Goal: Information Seeking & Learning: Learn about a topic

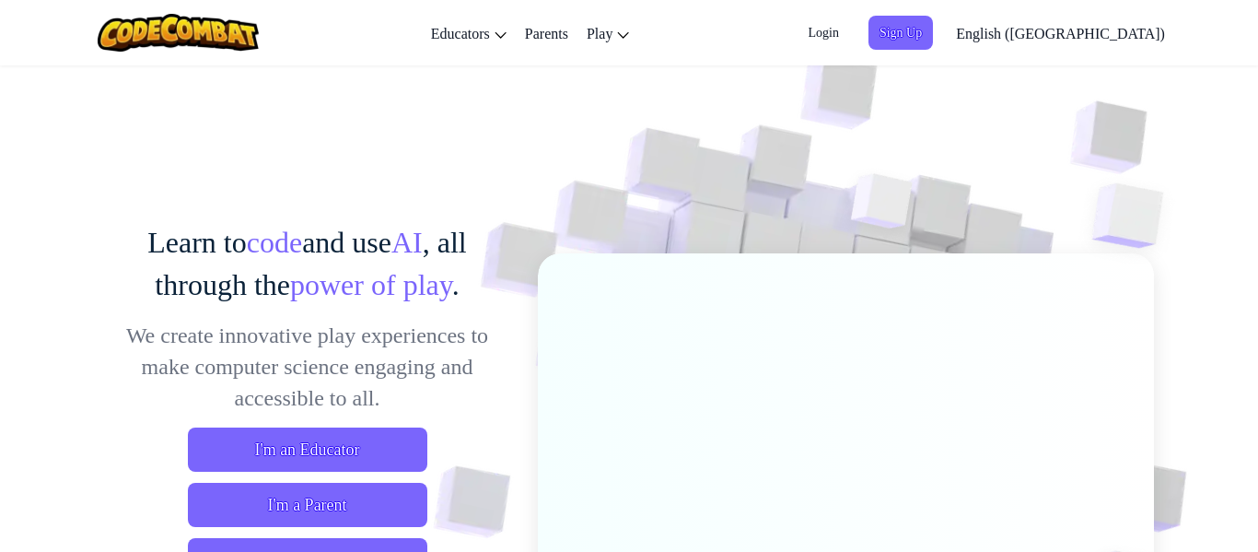
click at [849, 43] on span "Login" at bounding box center [823, 33] width 52 height 34
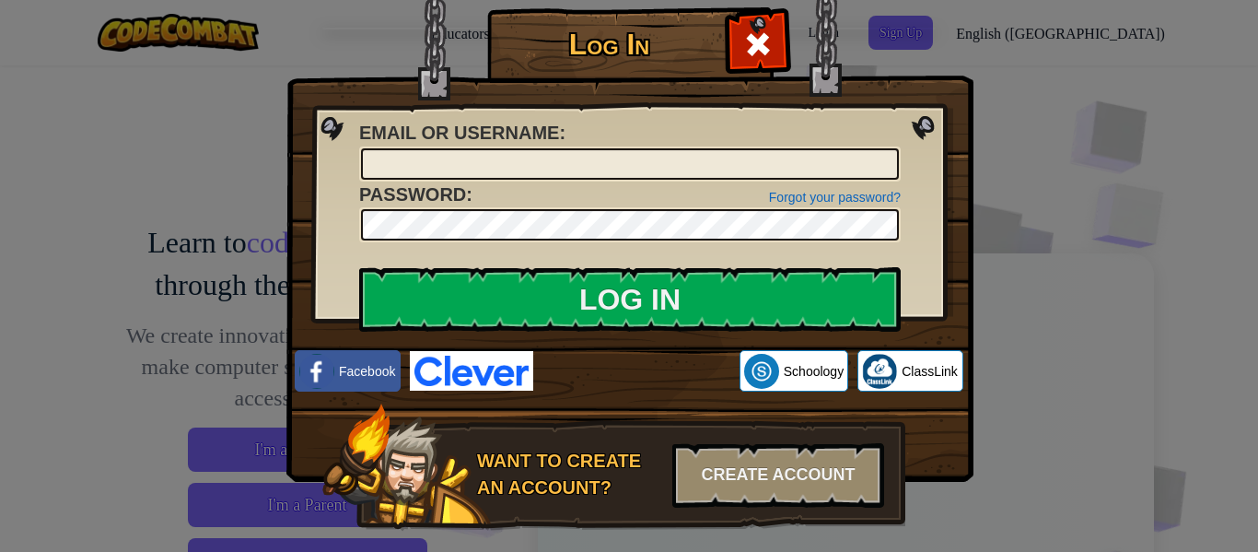
click at [1093, 378] on div "Log In Unknown Error Email or Username : Forgot your password? Password : Log I…" at bounding box center [629, 276] width 1258 height 552
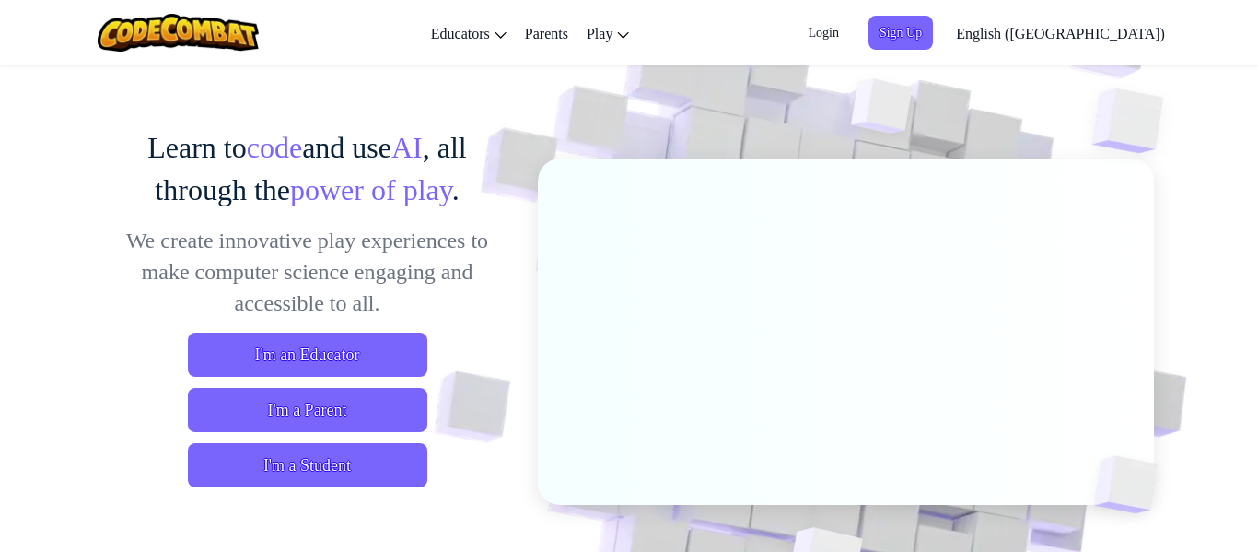
scroll to position [97, 0]
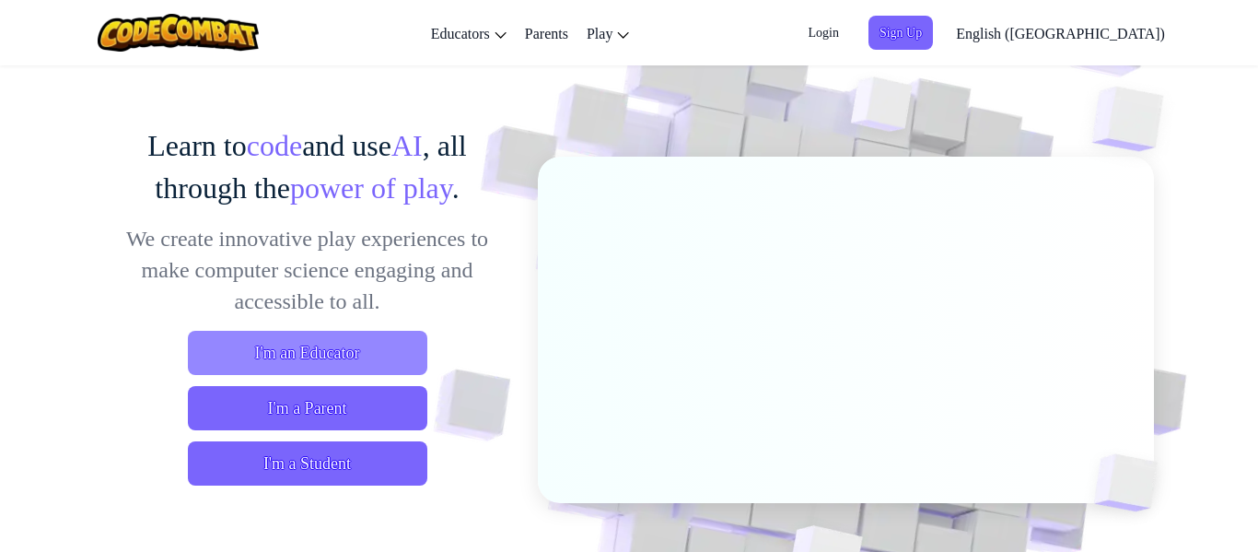
click at [376, 334] on span "I'm an Educator" at bounding box center [307, 353] width 239 height 44
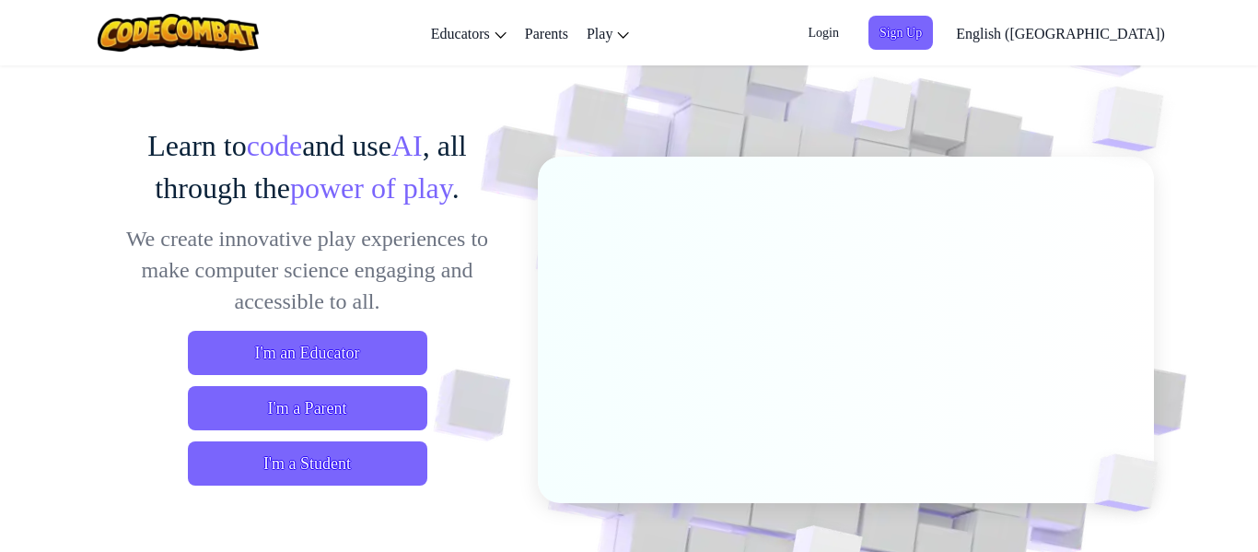
click at [849, 38] on span "Login" at bounding box center [823, 33] width 52 height 34
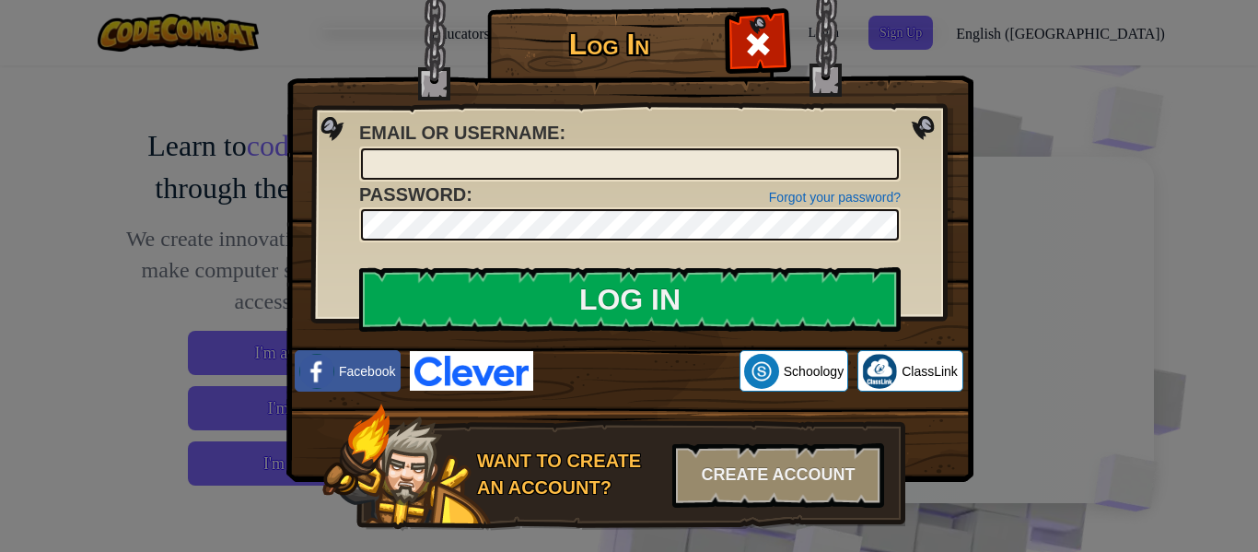
click at [1183, 61] on div "Log In Unknown Error Email or Username : Forgot your password? Password : Log I…" at bounding box center [629, 276] width 1258 height 552
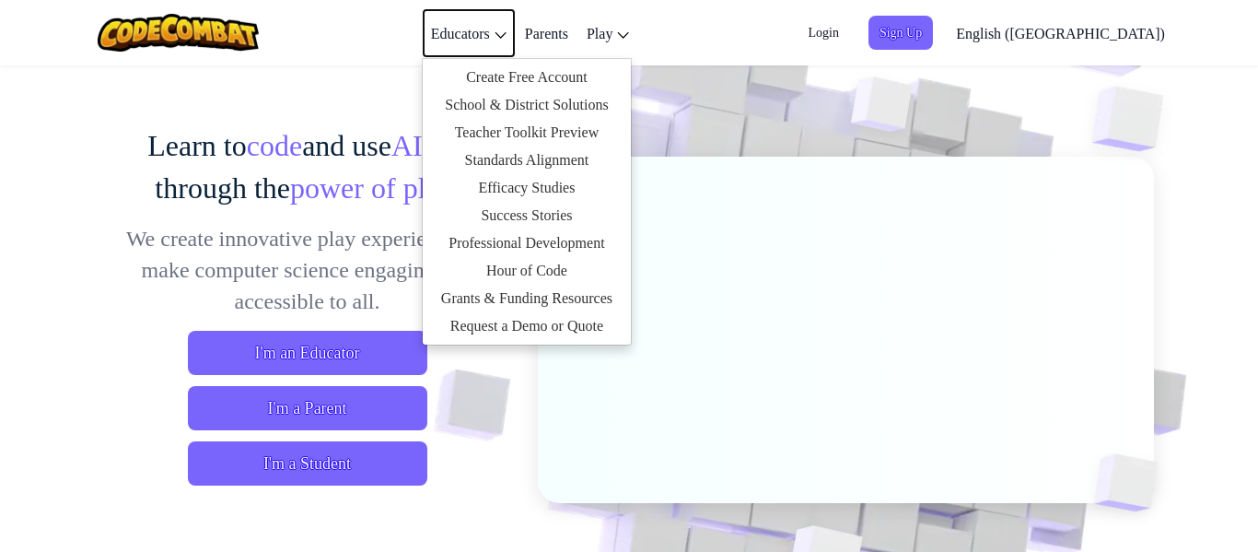
click at [516, 44] on link "Educators" at bounding box center [469, 33] width 94 height 50
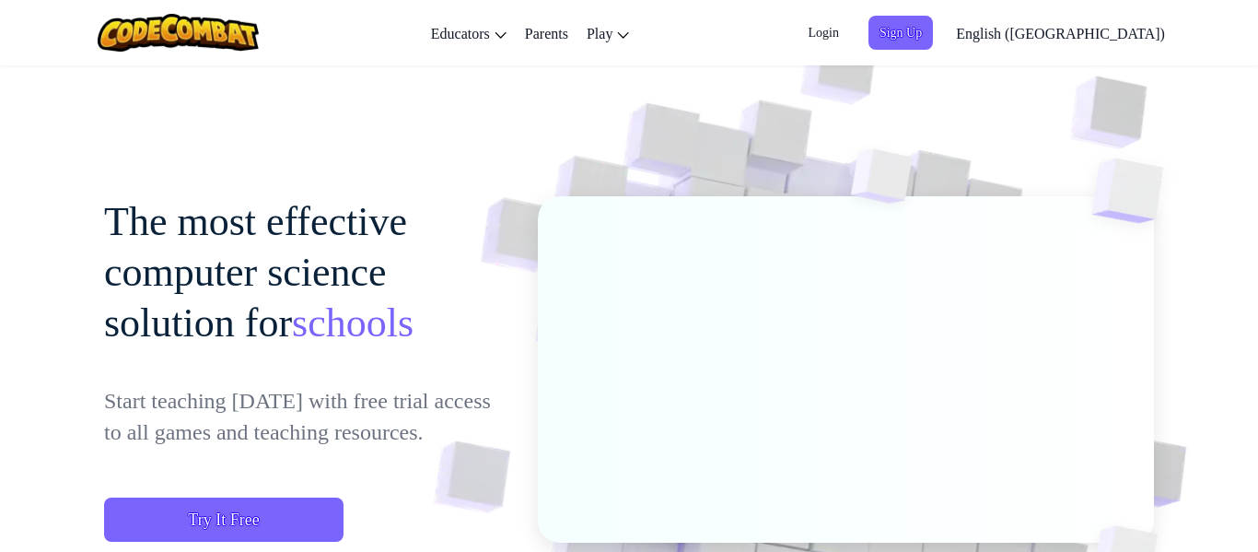
scroll to position [51, 0]
